Goal: Book appointment/travel/reservation

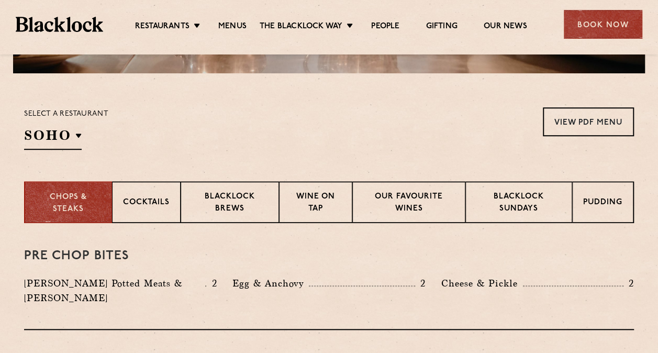
scroll to position [304, 0]
click at [155, 209] on p "Cocktails" at bounding box center [146, 203] width 47 height 13
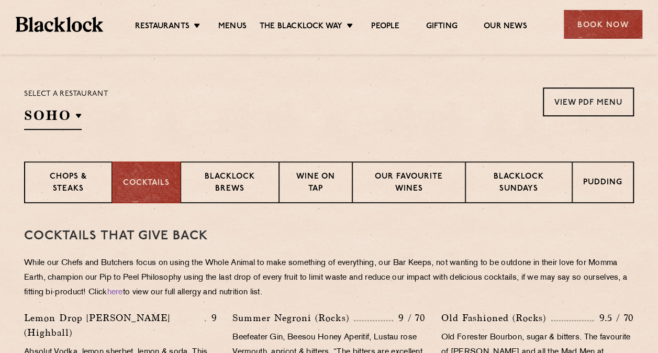
scroll to position [322, 0]
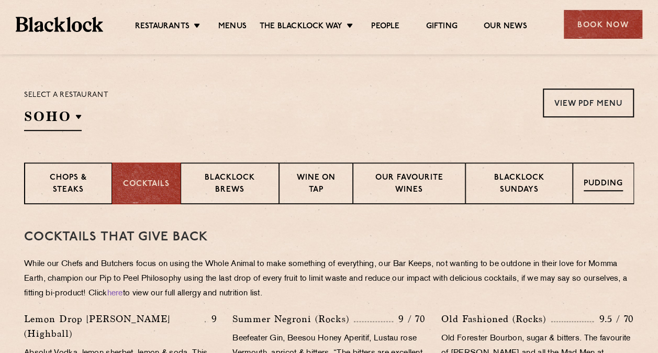
click at [602, 187] on p "Pudding" at bounding box center [603, 184] width 39 height 13
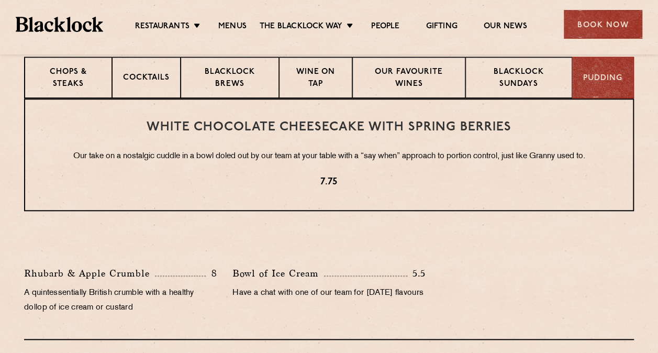
scroll to position [429, 0]
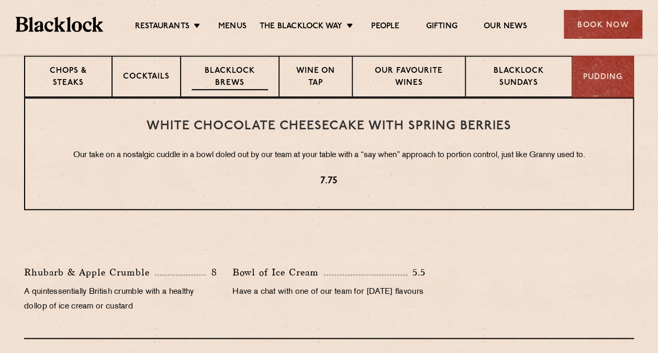
click at [213, 82] on p "Blacklock Brews" at bounding box center [230, 77] width 76 height 25
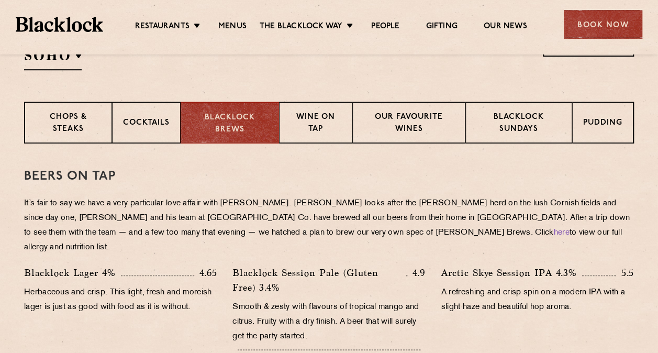
scroll to position [382, 0]
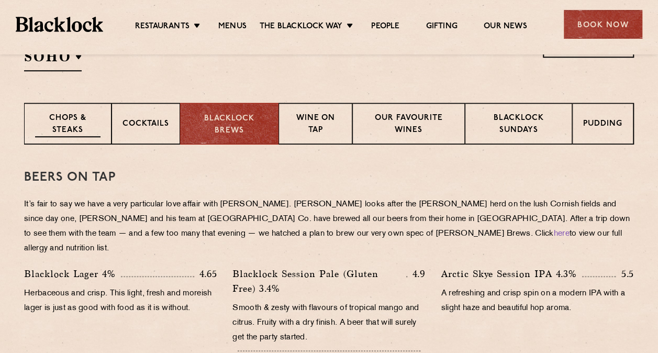
click at [40, 128] on p "Chops & Steaks" at bounding box center [67, 125] width 65 height 25
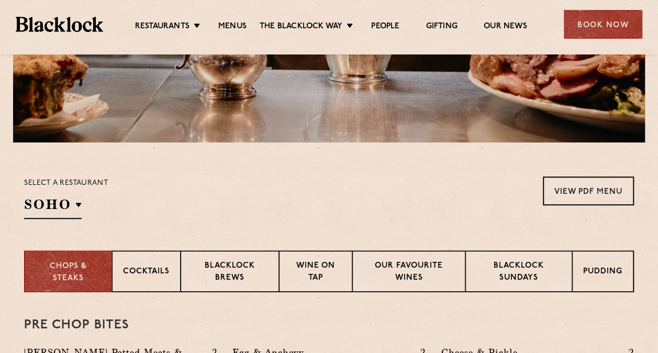
scroll to position [0, 0]
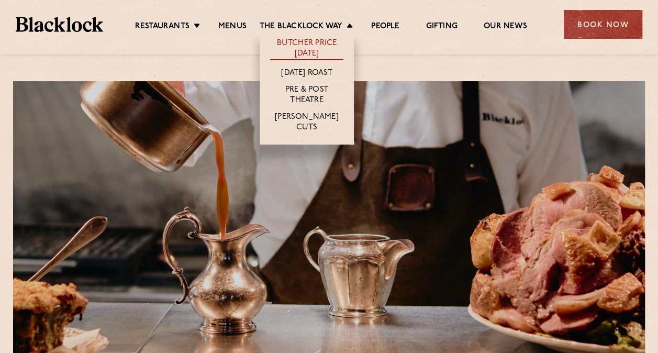
click at [307, 41] on link "Butcher Price [DATE]" at bounding box center [306, 49] width 73 height 22
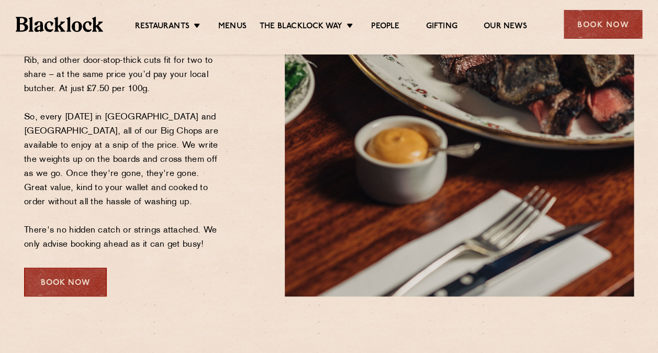
scroll to position [385, 0]
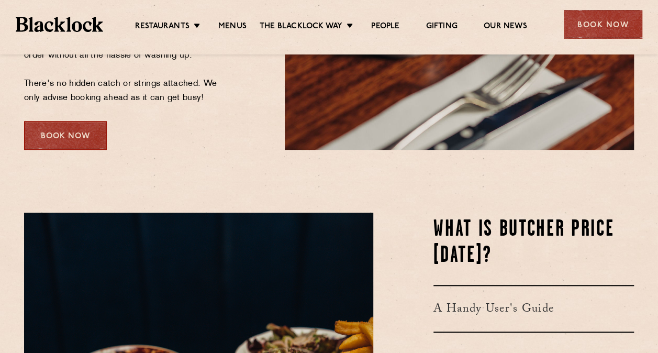
click at [48, 136] on div "Book Now" at bounding box center [65, 135] width 83 height 29
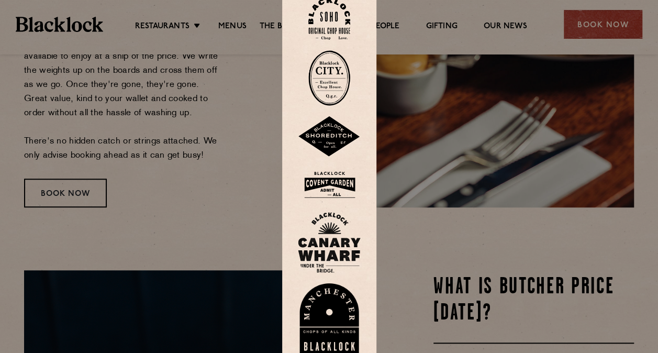
scroll to position [327, 0]
click at [332, 144] on img at bounding box center [329, 136] width 63 height 41
